Goal: Navigation & Orientation: Find specific page/section

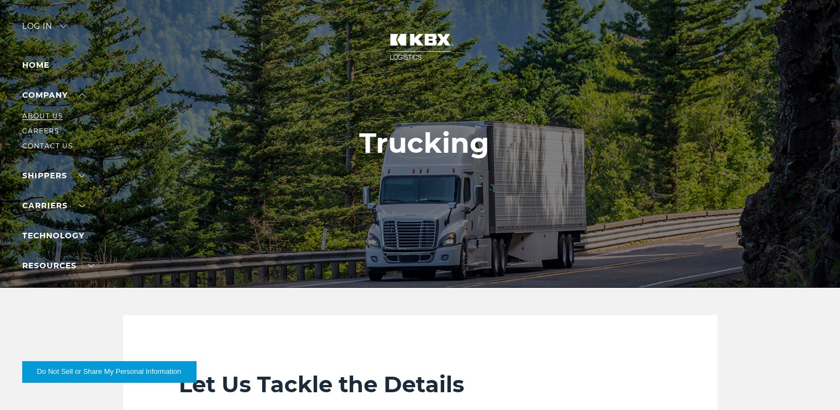
click at [60, 120] on link "About Us" at bounding box center [42, 116] width 41 height 8
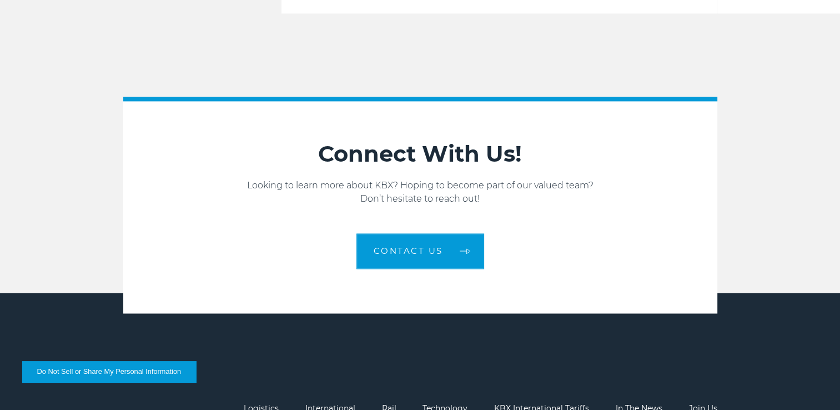
scroll to position [1495, 0]
